Goal: Find specific page/section: Find specific page/section

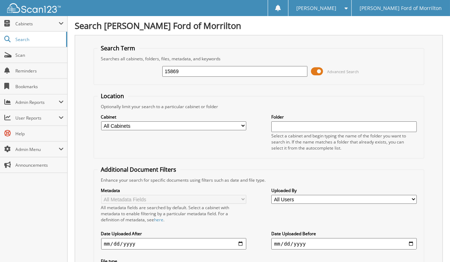
type input "15869"
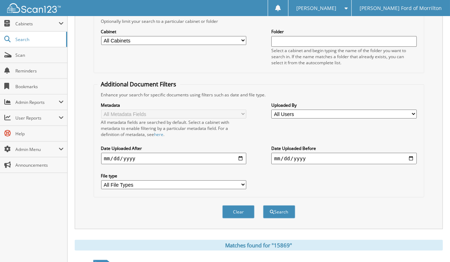
scroll to position [107, 0]
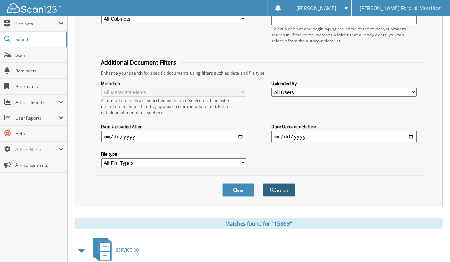
click at [282, 185] on button "Search" at bounding box center [279, 190] width 32 height 13
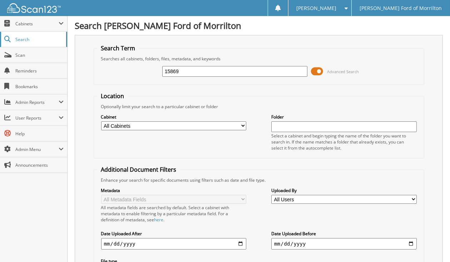
click at [26, 39] on span "Search" at bounding box center [38, 39] width 47 height 6
type input "15869"
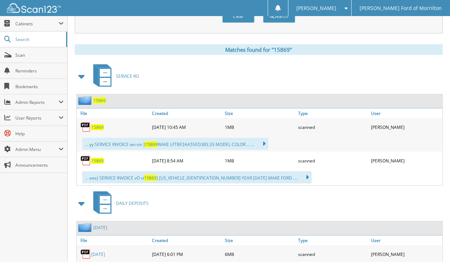
scroll to position [286, 0]
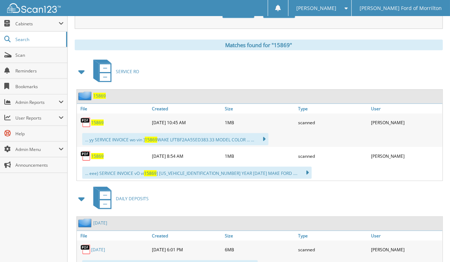
click at [102, 93] on span "15869" at bounding box center [99, 96] width 13 height 6
